Goal: Register for event/course

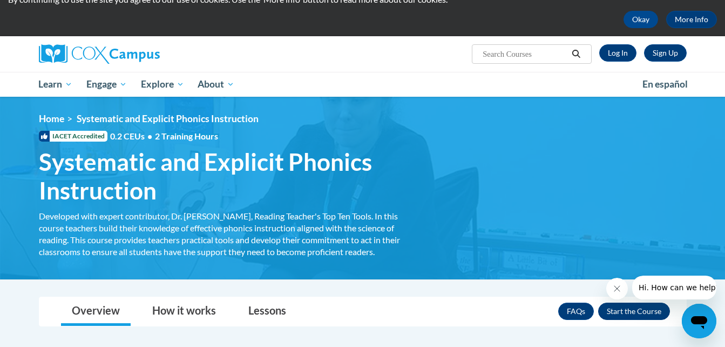
scroll to position [45, 0]
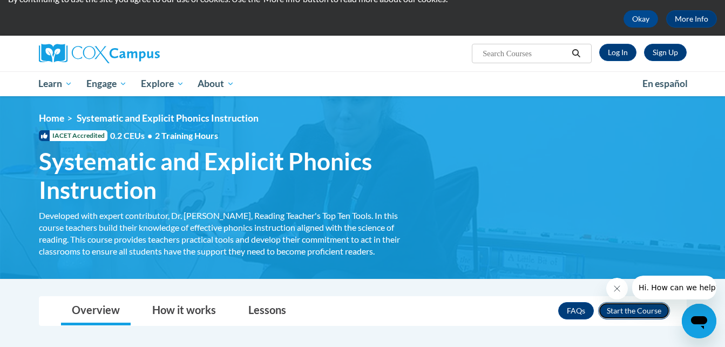
click at [612, 314] on button "Enroll" at bounding box center [634, 310] width 72 height 17
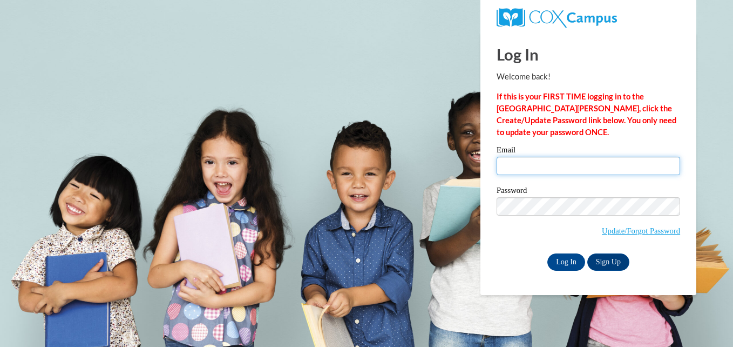
click at [511, 166] on input "Email" at bounding box center [589, 166] width 184 height 18
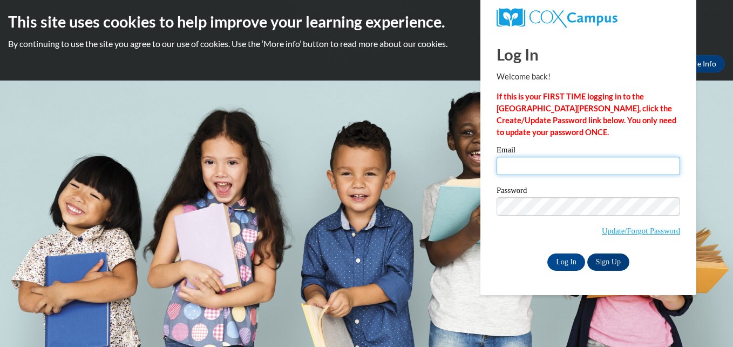
type input "golivar3@students.kennesaw.edu"
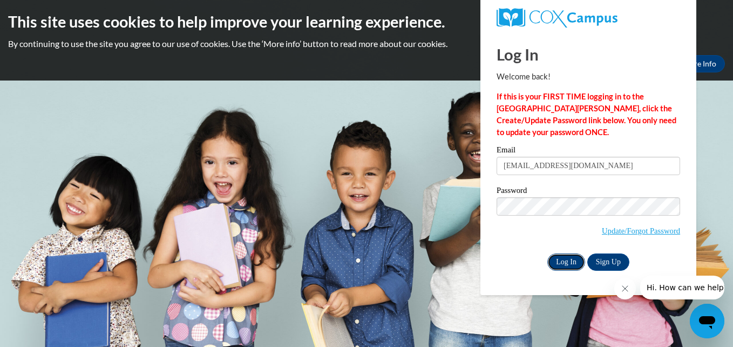
click at [560, 263] on input "Log In" at bounding box center [566, 261] width 38 height 17
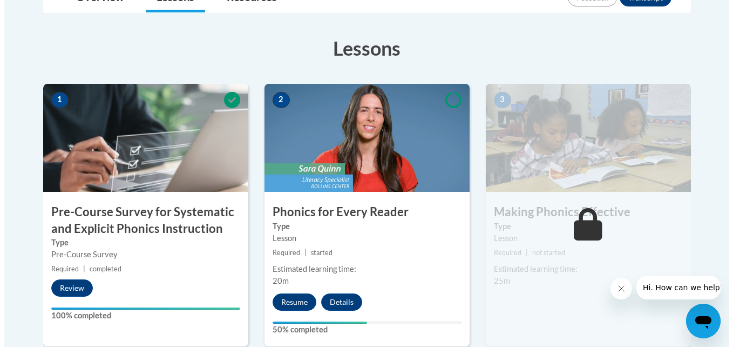
scroll to position [281, 0]
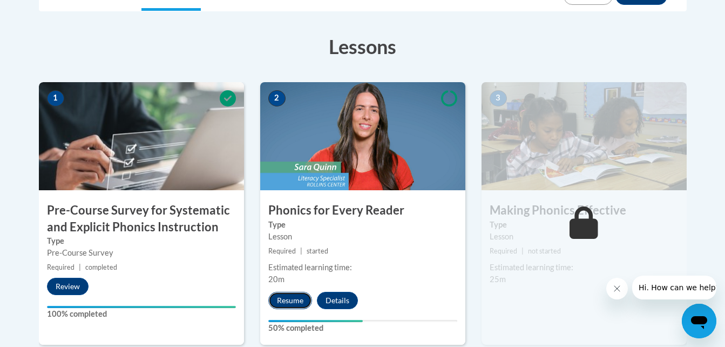
click at [292, 303] on button "Resume" at bounding box center [290, 299] width 44 height 17
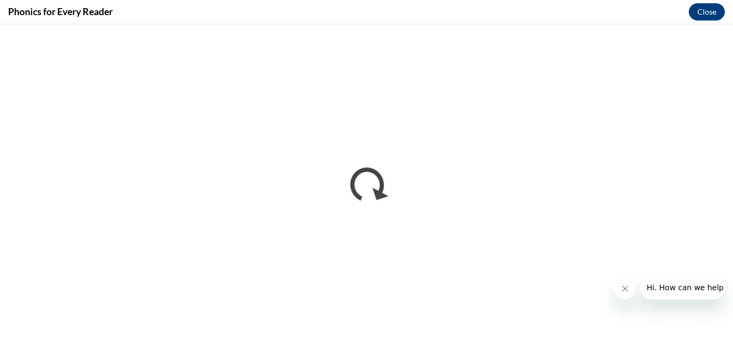
scroll to position [0, 0]
